Goal: Ask a question

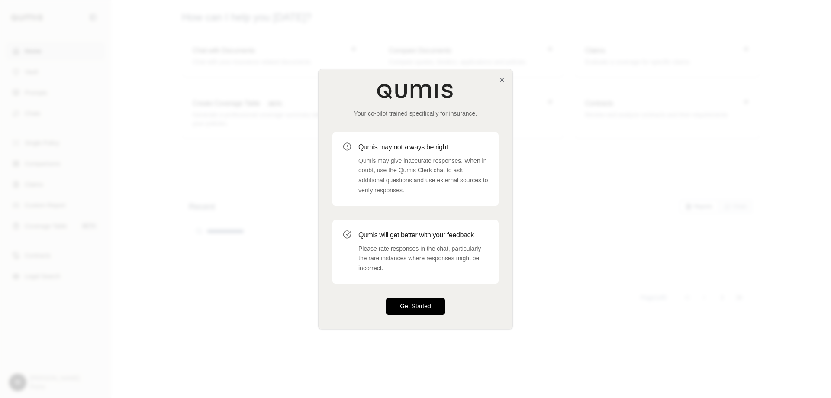
click at [411, 307] on button "Get Started" at bounding box center [415, 305] width 59 height 17
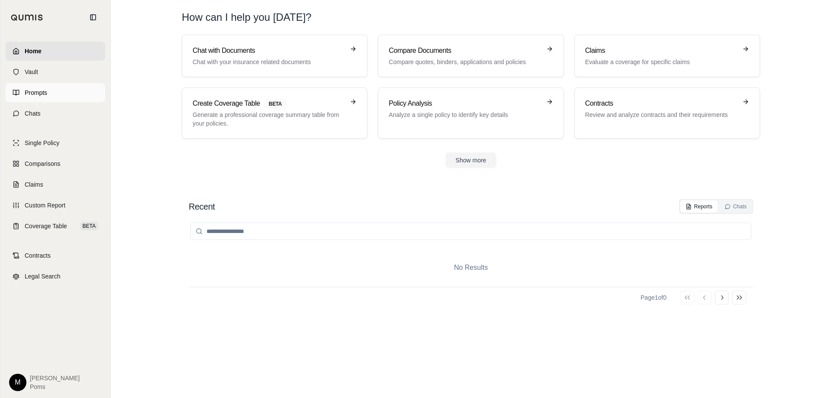
click at [39, 88] on link "Prompts" at bounding box center [56, 92] width 100 height 19
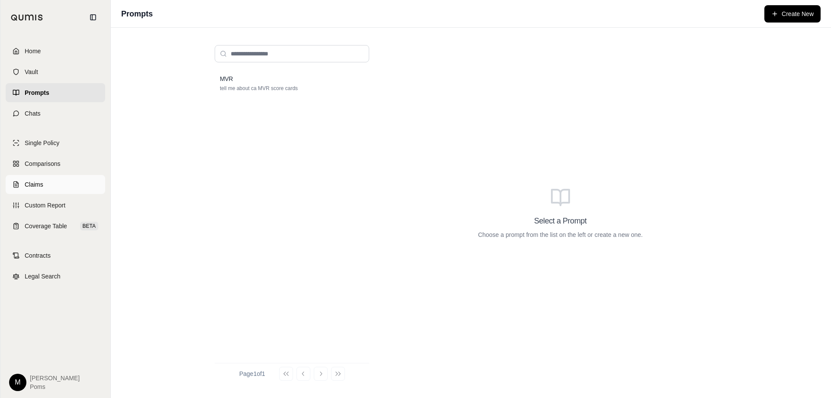
click at [48, 185] on link "Claims" at bounding box center [56, 184] width 100 height 19
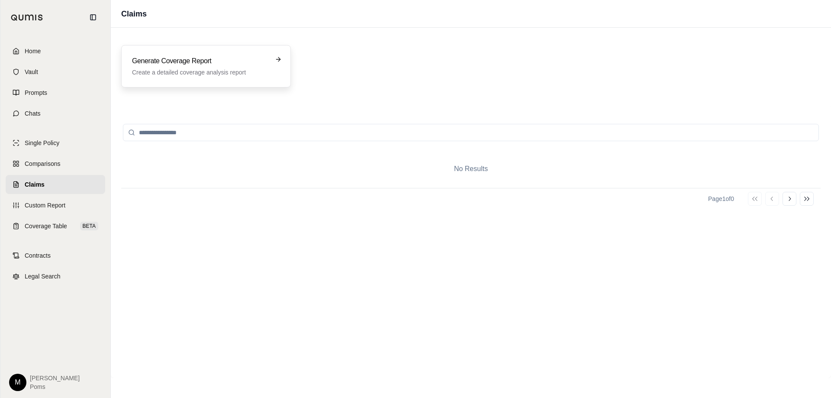
click at [219, 81] on div "Generate Coverage Report Create a detailed coverage analysis report" at bounding box center [206, 66] width 170 height 42
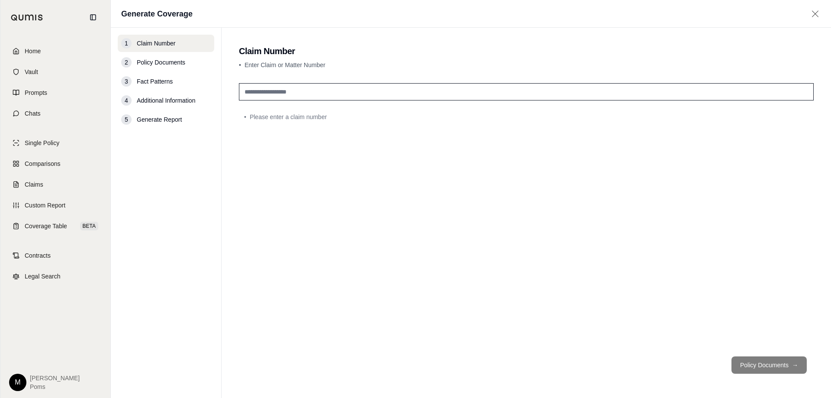
click at [268, 93] on input "text" at bounding box center [526, 91] width 575 height 17
click at [272, 97] on input "text" at bounding box center [526, 91] width 575 height 17
type input "**********"
click at [756, 365] on button "Policy Documents →" at bounding box center [769, 364] width 75 height 17
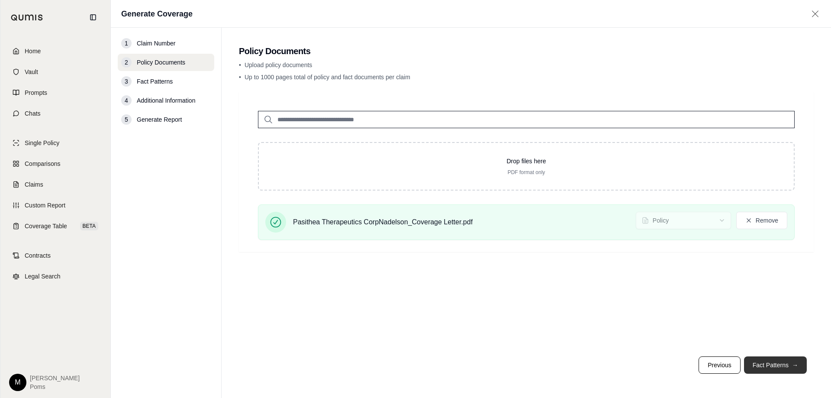
click at [756, 365] on button "Fact Patterns →" at bounding box center [775, 364] width 63 height 17
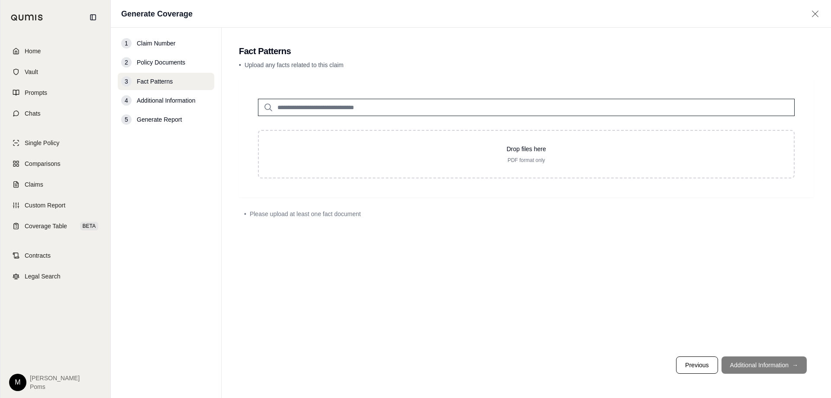
click at [339, 103] on input "search" at bounding box center [526, 107] width 537 height 17
click at [749, 368] on footer "Previous Additional Information →" at bounding box center [526, 364] width 575 height 31
click at [310, 102] on input "search" at bounding box center [526, 107] width 537 height 17
type input "*"
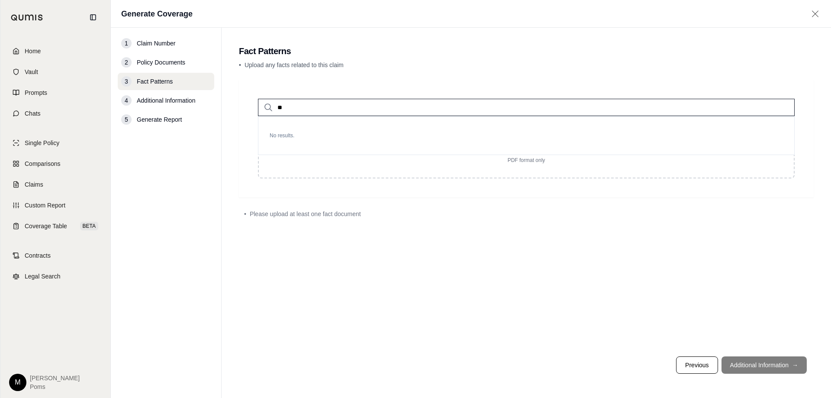
type input "*"
type input "********"
click at [574, 217] on div "• Please upload at least one fact document" at bounding box center [526, 214] width 565 height 9
click at [760, 369] on footer "Previous Additional Information →" at bounding box center [526, 364] width 575 height 31
click at [699, 366] on button "Previous" at bounding box center [697, 364] width 42 height 17
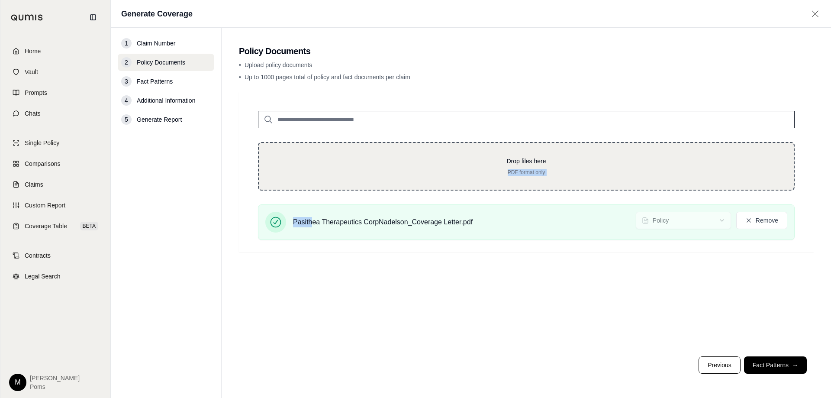
drag, startPoint x: 314, startPoint y: 225, endPoint x: 312, endPoint y: 170, distance: 55.0
click at [305, 166] on div "Drop files here PDF format only Pasithea Therapeutics CorpNadelson_Coverage Let…" at bounding box center [526, 172] width 565 height 150
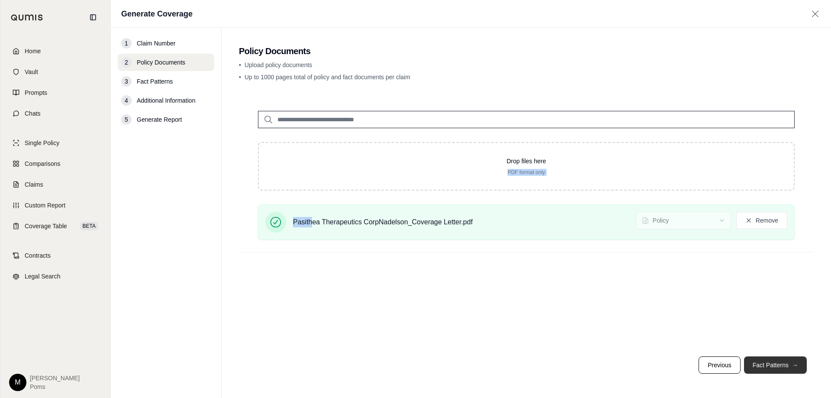
click at [778, 364] on button "Fact Patterns →" at bounding box center [775, 364] width 63 height 17
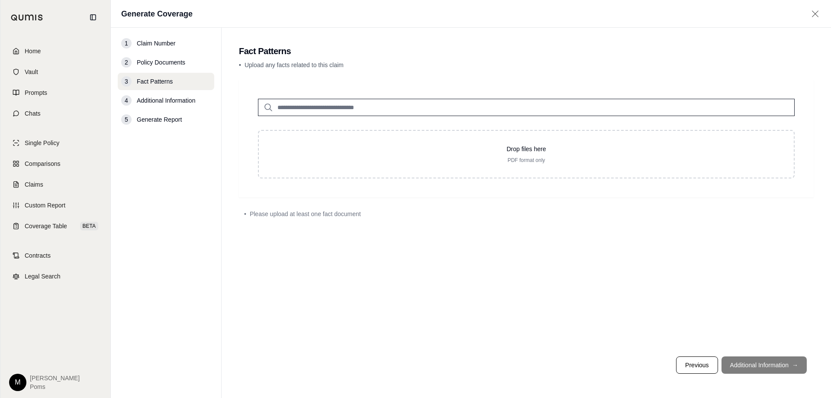
click at [319, 101] on input "search" at bounding box center [526, 107] width 537 height 17
click at [48, 209] on span "Custom Report" at bounding box center [45, 205] width 41 height 9
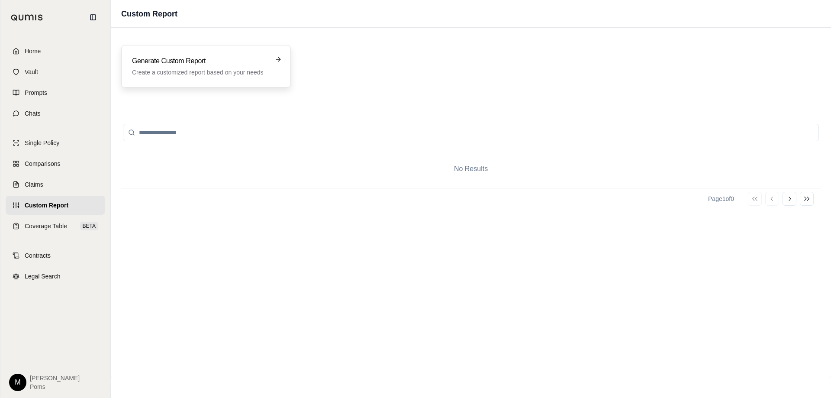
click at [184, 61] on h3 "Generate Custom Report" at bounding box center [200, 61] width 136 height 10
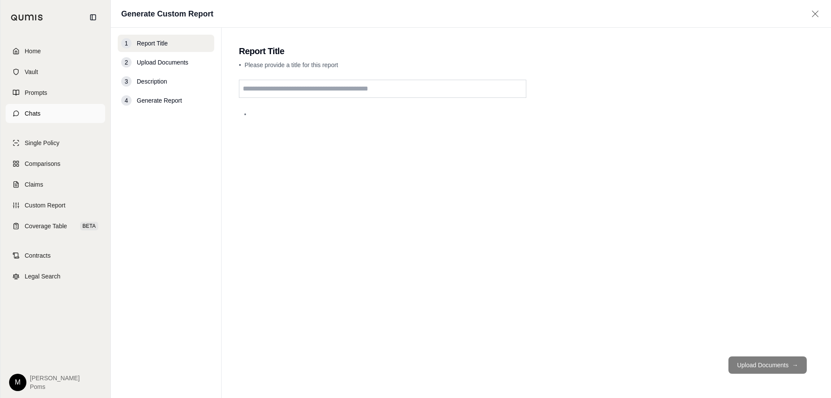
click at [36, 106] on link "Chats" at bounding box center [56, 113] width 100 height 19
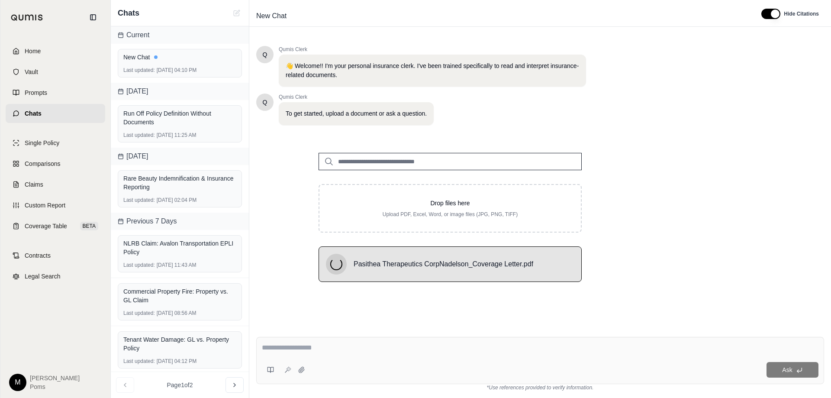
click at [316, 336] on div "Ask *Use references provided to verify information." at bounding box center [540, 364] width 582 height 68
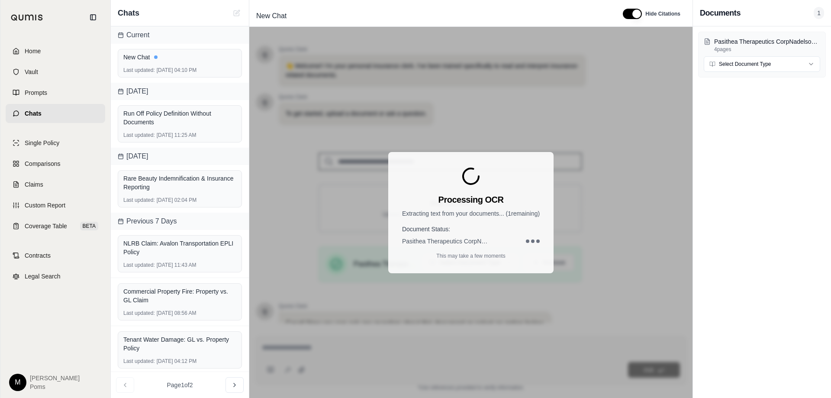
click at [320, 340] on div "Processing OCR Extracting text from your documents... ( 1 remaining) Document S…" at bounding box center [470, 212] width 443 height 371
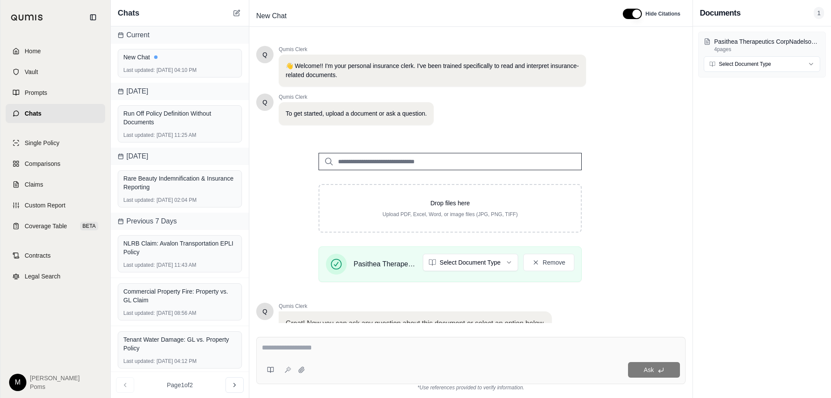
scroll to position [70, 0]
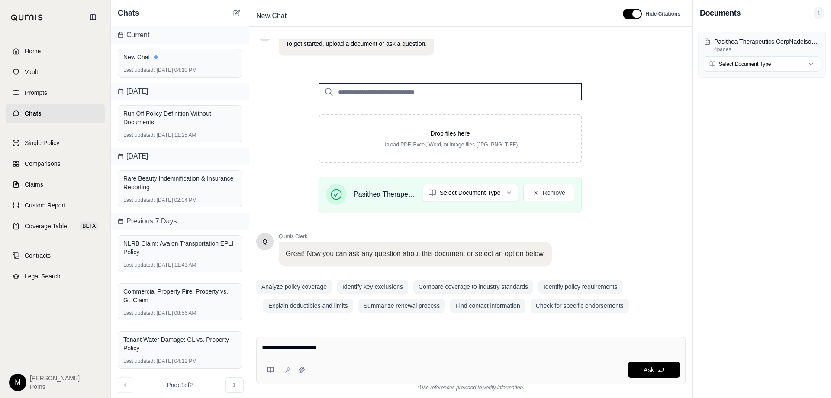
type textarea "**********"
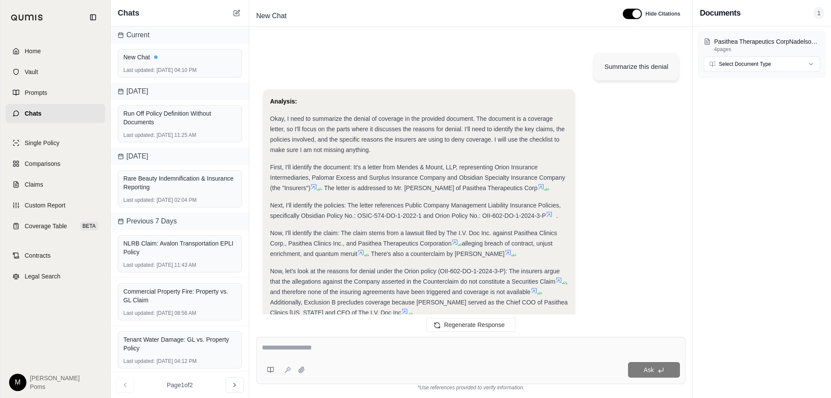
scroll to position [275, 0]
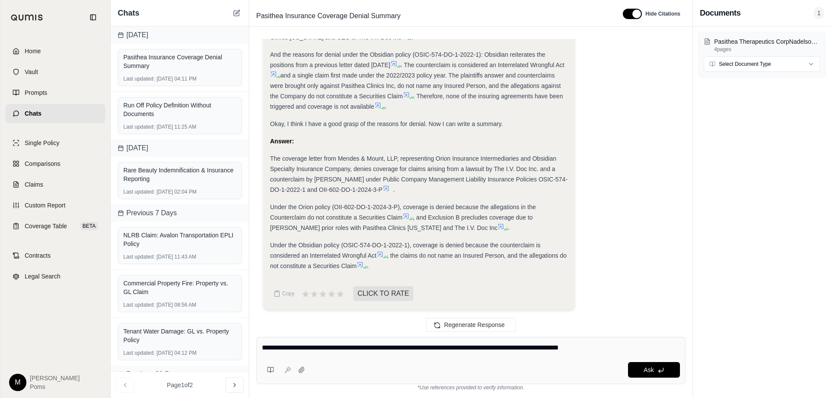
type textarea "**********"
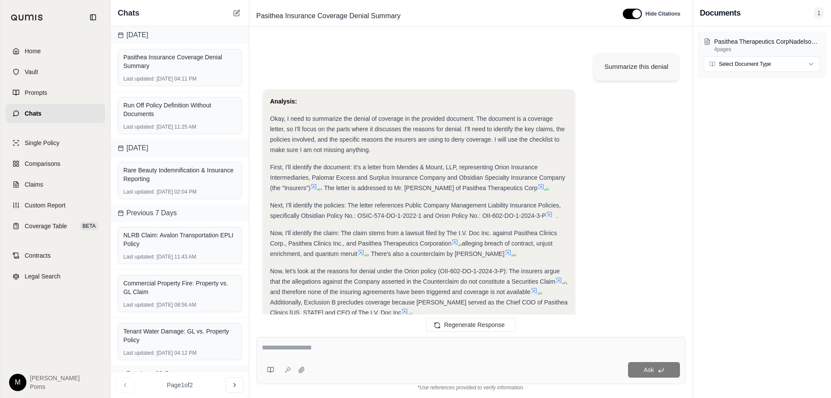
scroll to position [603, 0]
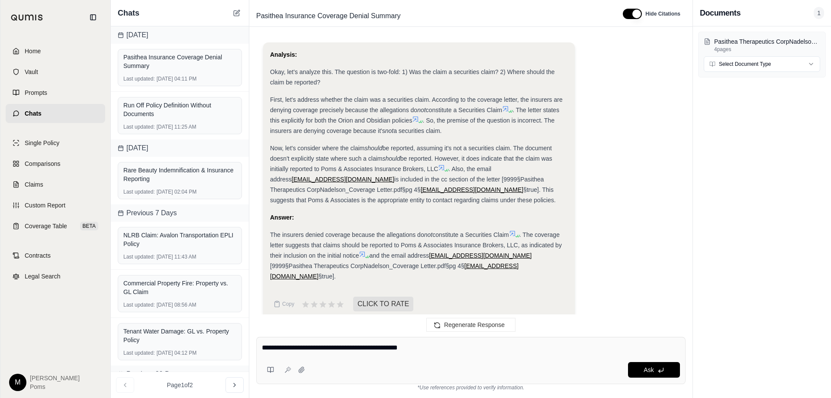
type textarea "**********"
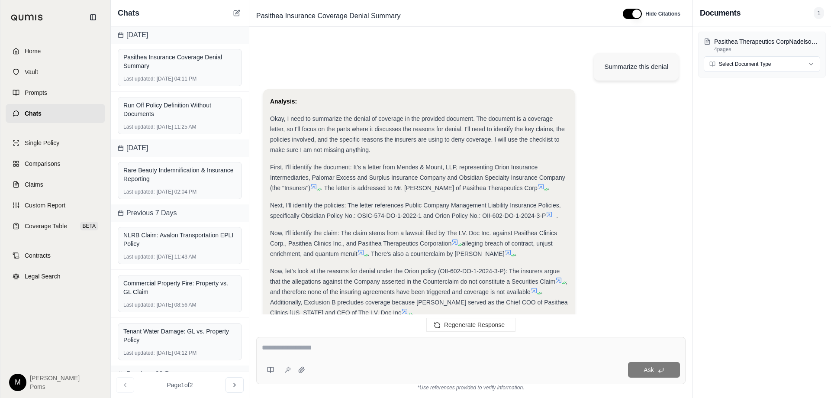
scroll to position [923, 0]
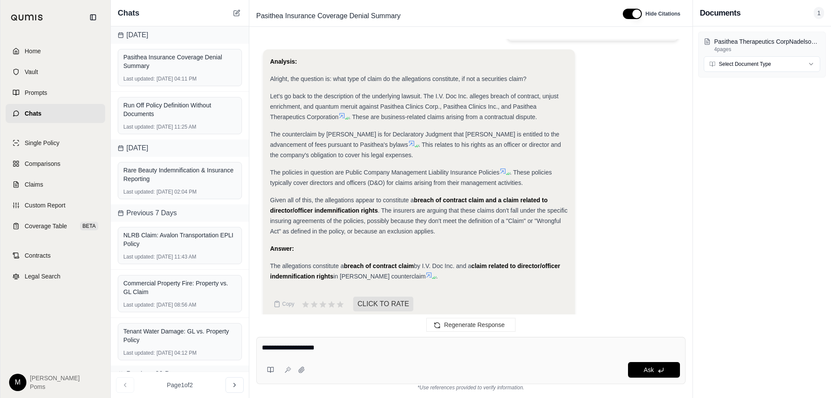
type textarea "**********"
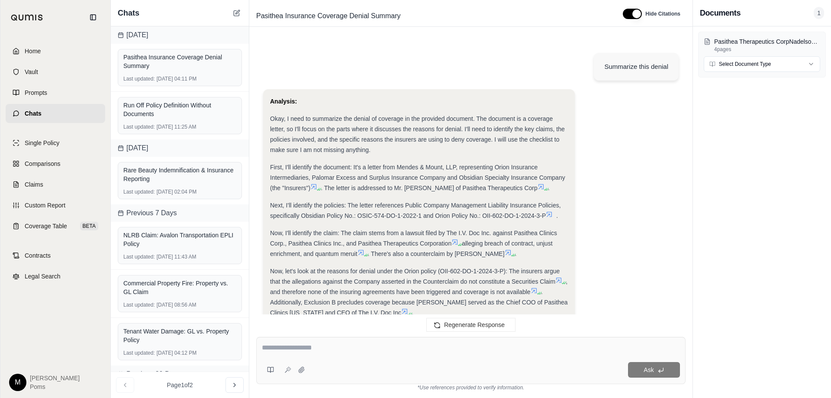
scroll to position [1289, 0]
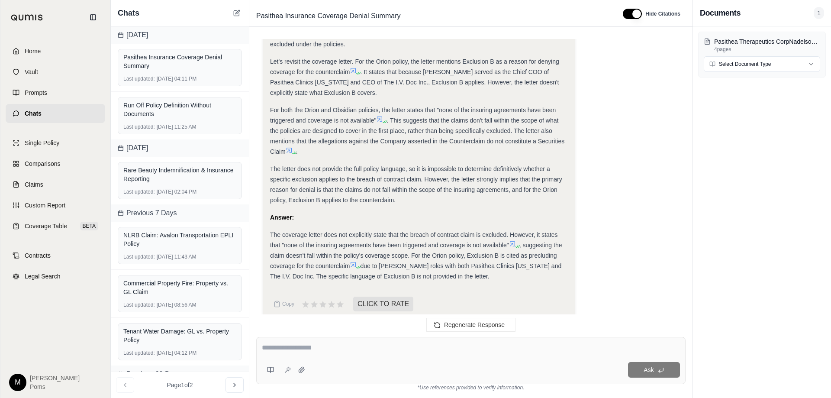
click at [336, 343] on textarea at bounding box center [471, 347] width 418 height 10
type textarea "**********"
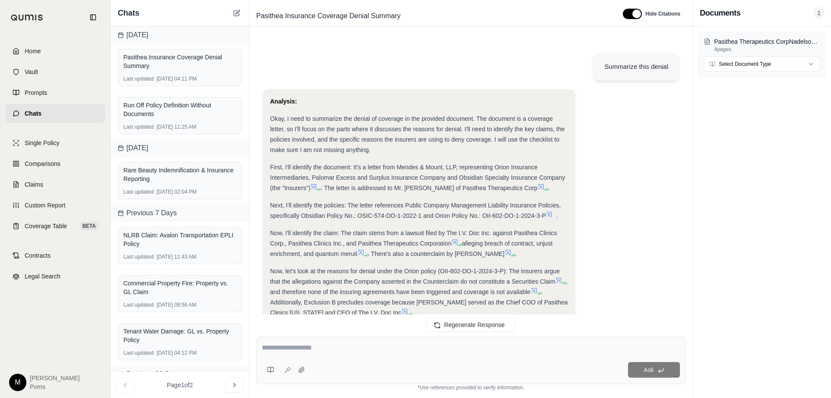
scroll to position [1770, 0]
